Goal: Find specific page/section: Find specific page/section

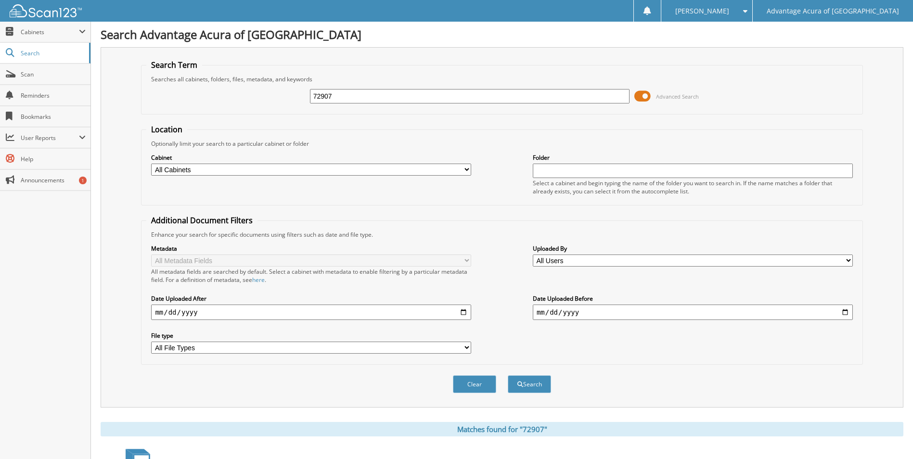
drag, startPoint x: 354, startPoint y: 96, endPoint x: 218, endPoint y: 102, distance: 135.9
click at [298, 99] on div "72907 Advanced Search" at bounding box center [501, 96] width 711 height 26
type input "51599"
click at [508, 376] on button "Search" at bounding box center [529, 385] width 43 height 18
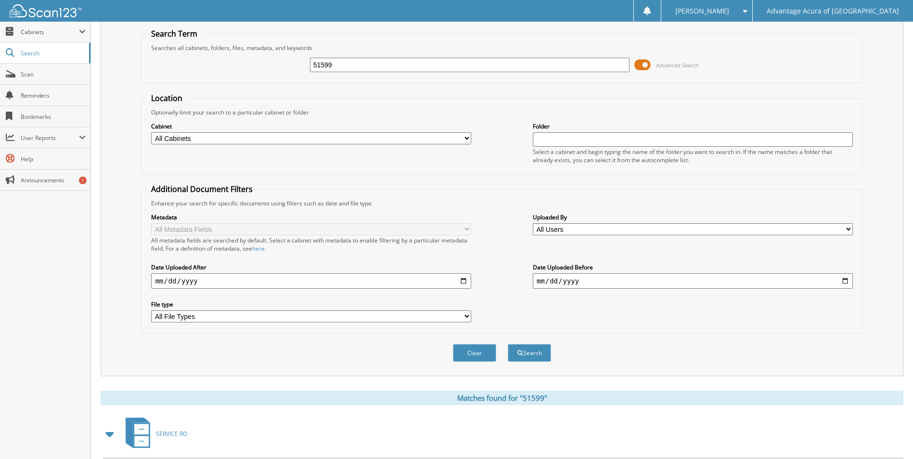
scroll to position [193, 0]
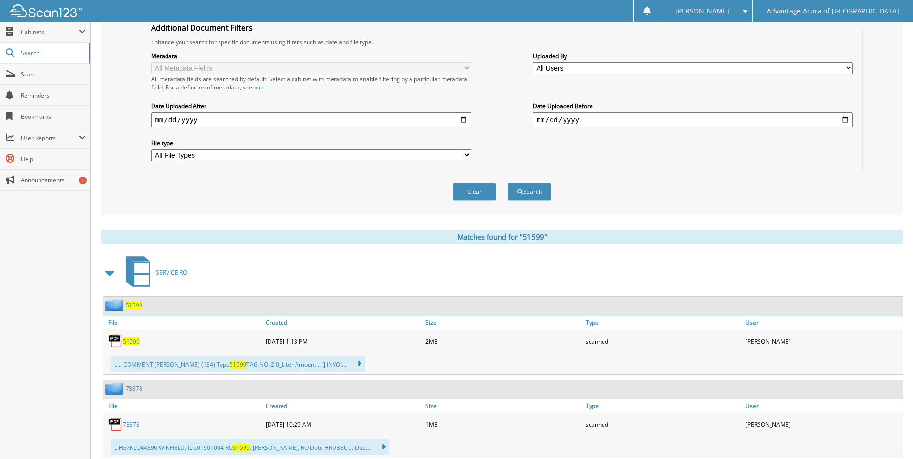
click at [130, 342] on span "51599" at bounding box center [131, 342] width 17 height 8
